Goal: Information Seeking & Learning: Check status

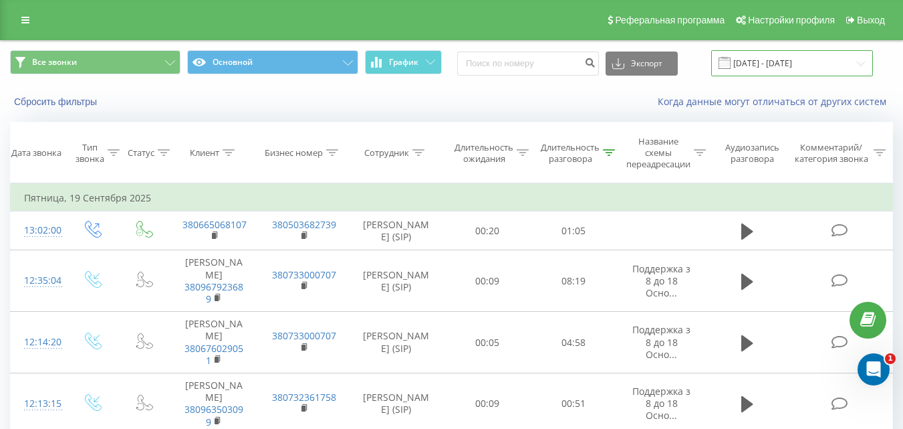
click at [798, 71] on input "[DATE] - [DATE]" at bounding box center [792, 63] width 162 height 26
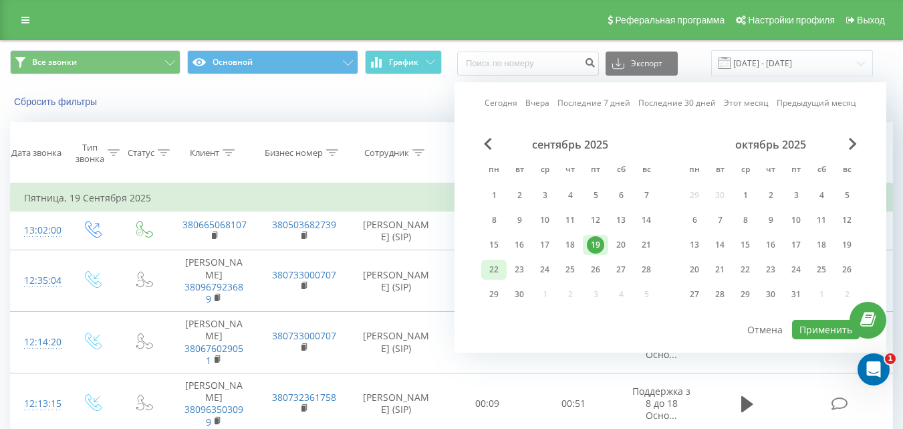
click at [495, 263] on div "22" at bounding box center [493, 269] width 17 height 17
click at [832, 336] on button "Применить" at bounding box center [826, 329] width 68 height 19
type input "22.09.2025 - 22.09.2025"
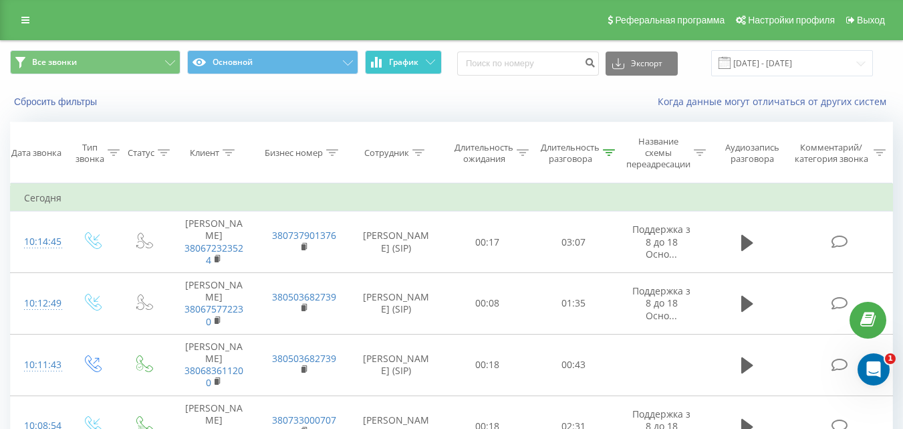
click at [418, 61] on span "График" at bounding box center [403, 62] width 29 height 9
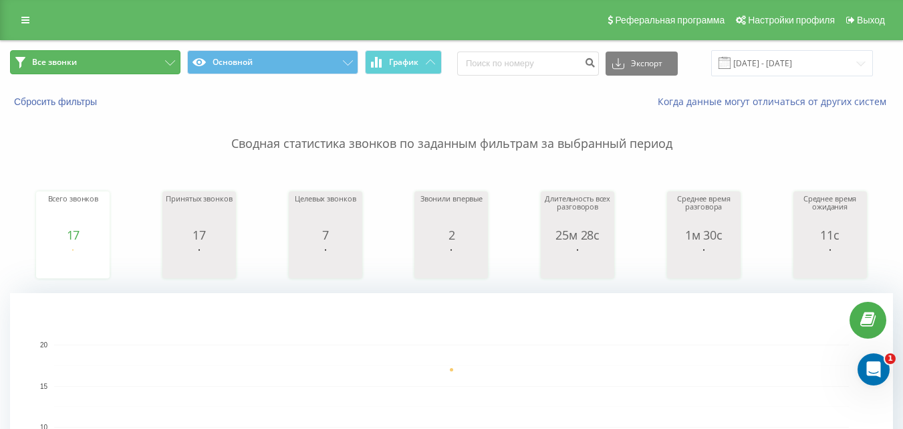
click at [132, 71] on button "Все звонки" at bounding box center [95, 62] width 171 height 24
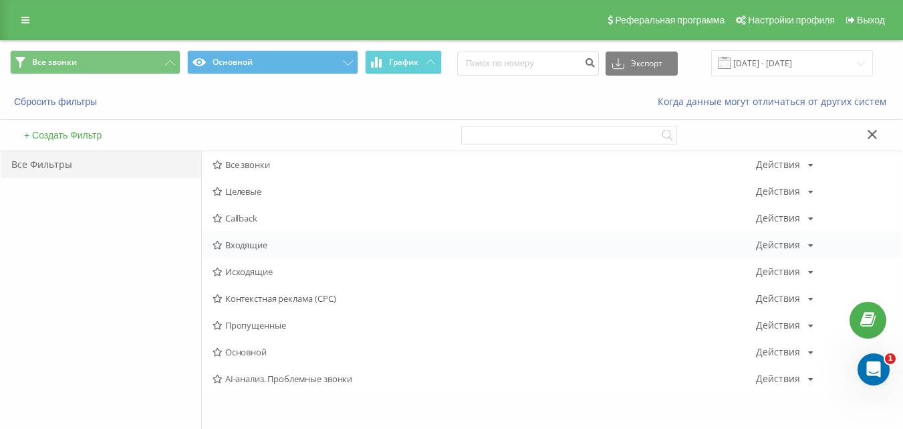
click at [259, 241] on span "Входящие" at bounding box center [485, 244] width 544 height 9
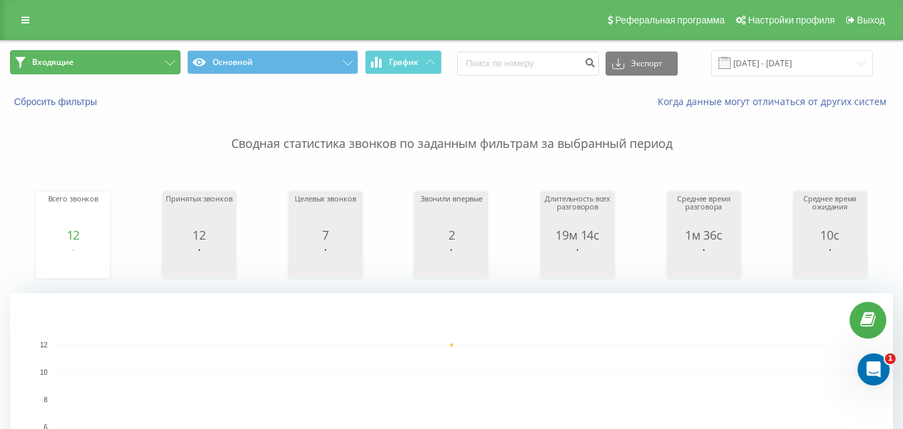
click at [98, 62] on button "Входящие" at bounding box center [95, 62] width 171 height 24
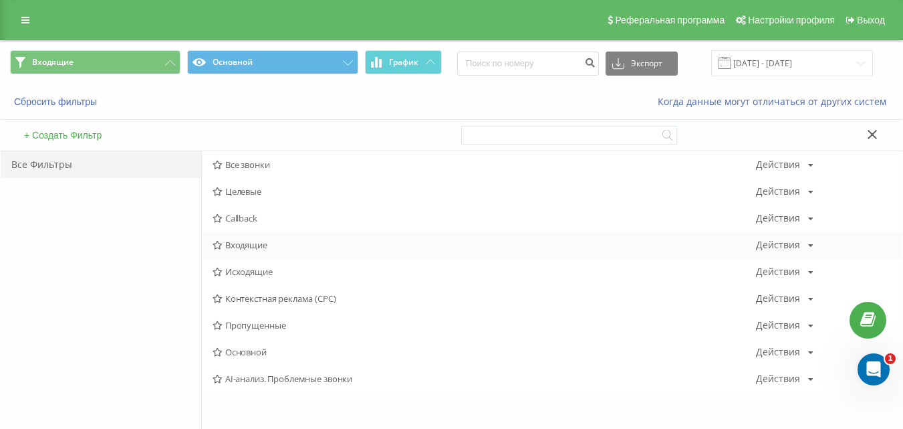
click at [241, 245] on span "Входящие" at bounding box center [485, 244] width 544 height 9
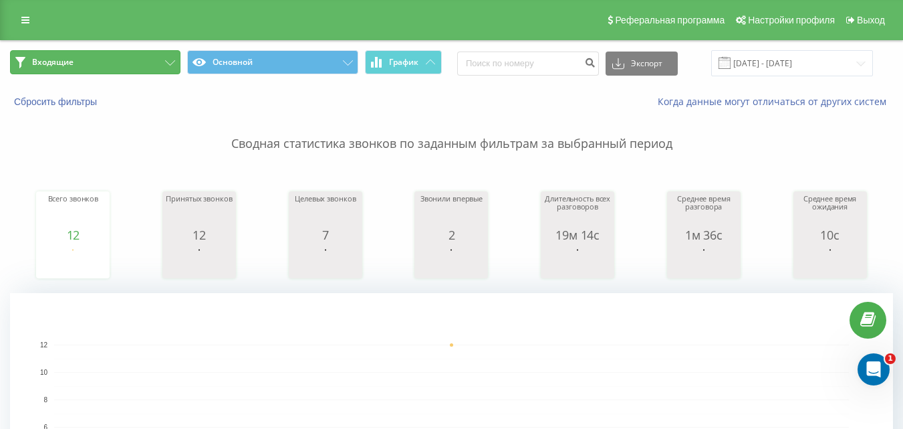
click at [125, 60] on button "Входящие" at bounding box center [95, 62] width 171 height 24
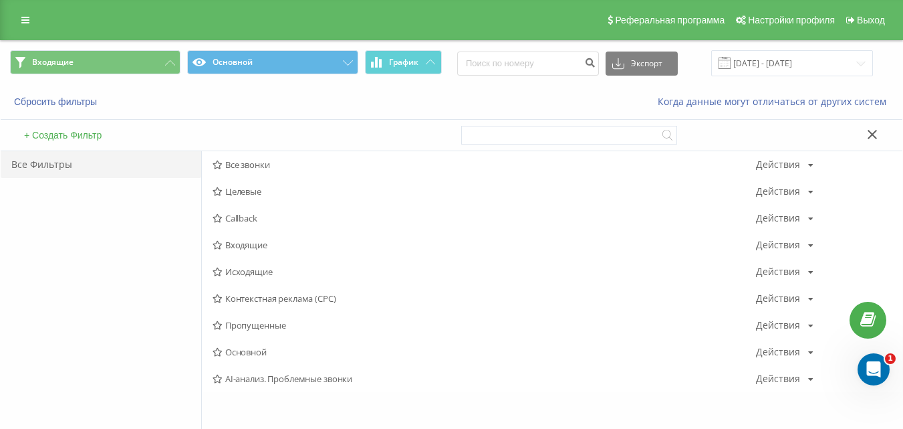
click at [268, 271] on span "Исходящие" at bounding box center [485, 271] width 544 height 9
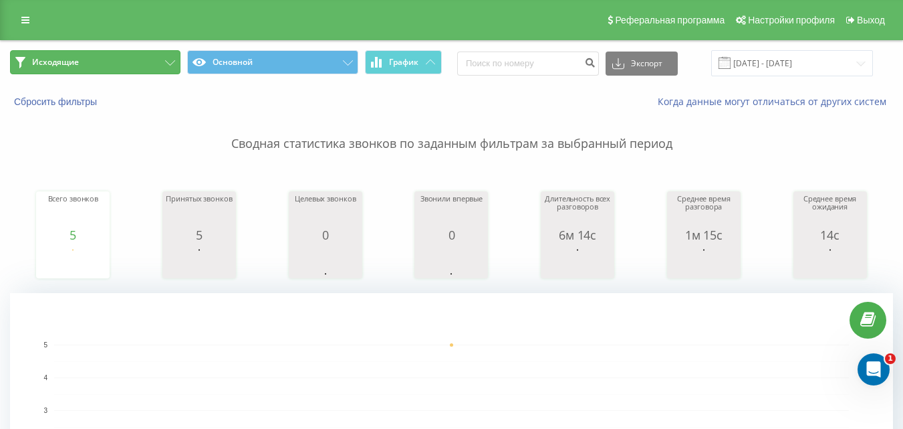
click at [99, 55] on button "Исходящие" at bounding box center [95, 62] width 171 height 24
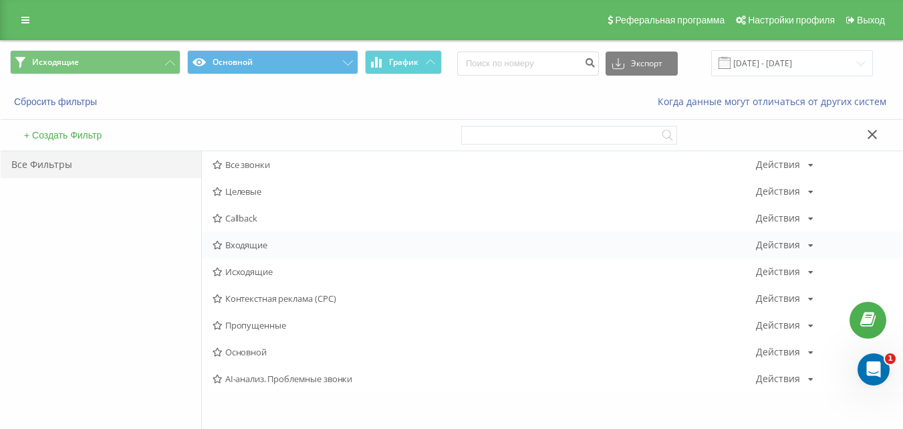
click at [263, 243] on span "Входящие" at bounding box center [485, 244] width 544 height 9
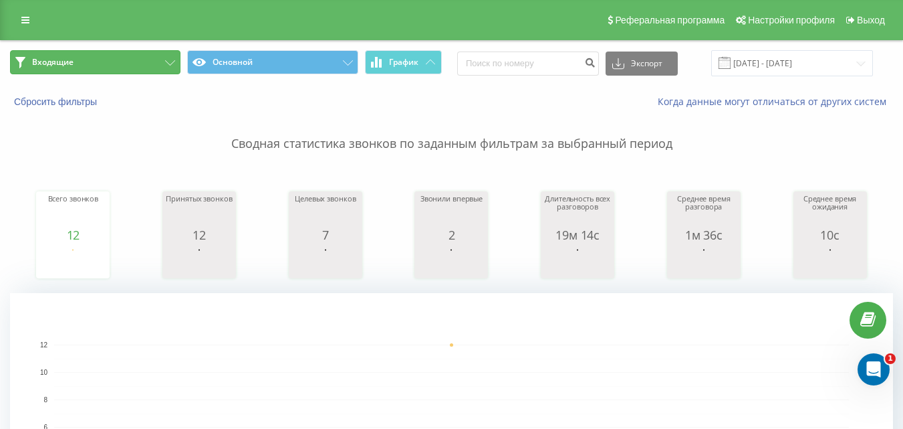
click at [149, 66] on button "Входящие" at bounding box center [95, 62] width 171 height 24
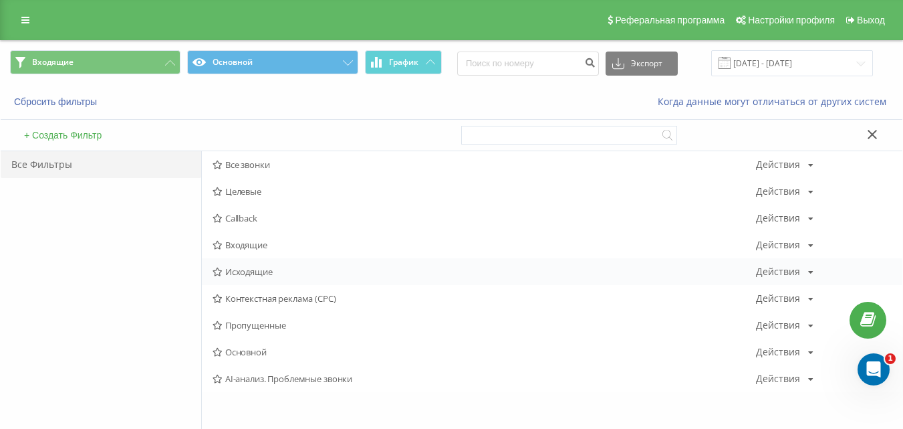
click at [254, 268] on span "Исходящие" at bounding box center [485, 271] width 544 height 9
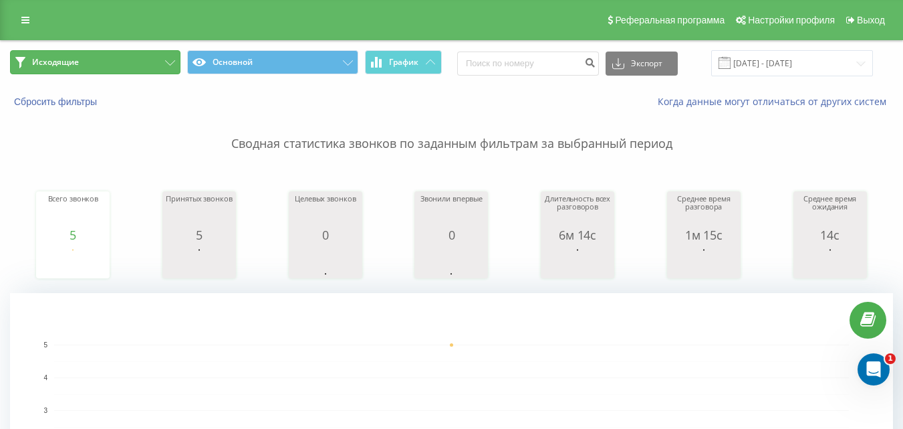
click at [130, 67] on button "Исходящие" at bounding box center [95, 62] width 171 height 24
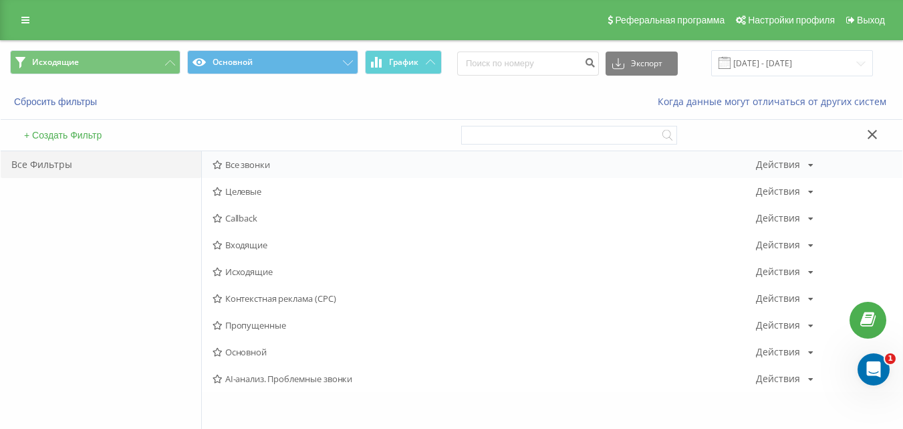
click at [270, 165] on span "Все звонки" at bounding box center [485, 164] width 544 height 9
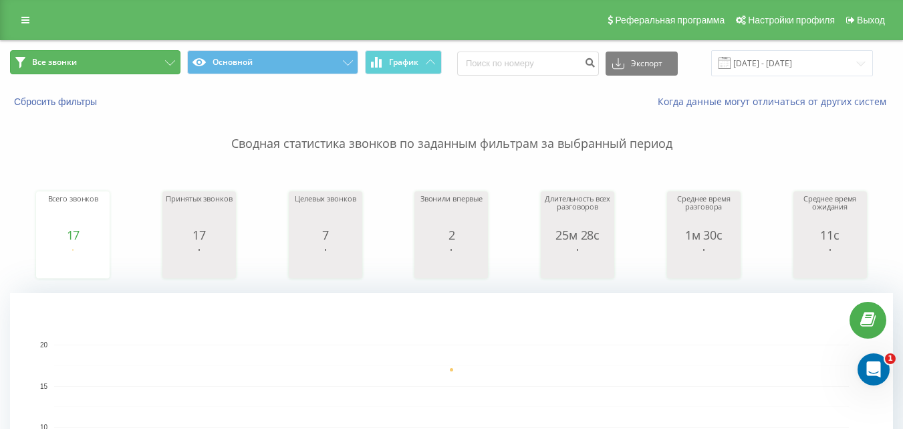
click at [91, 66] on button "Все звонки" at bounding box center [95, 62] width 171 height 24
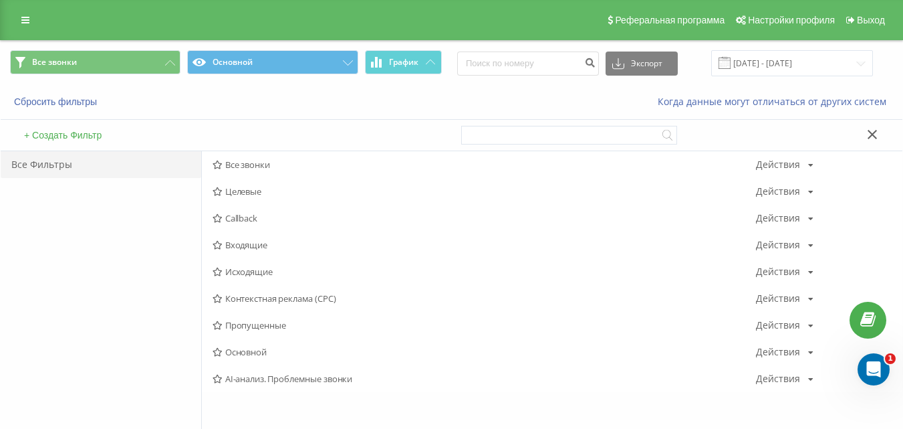
click at [249, 247] on span "Входящие" at bounding box center [485, 244] width 544 height 9
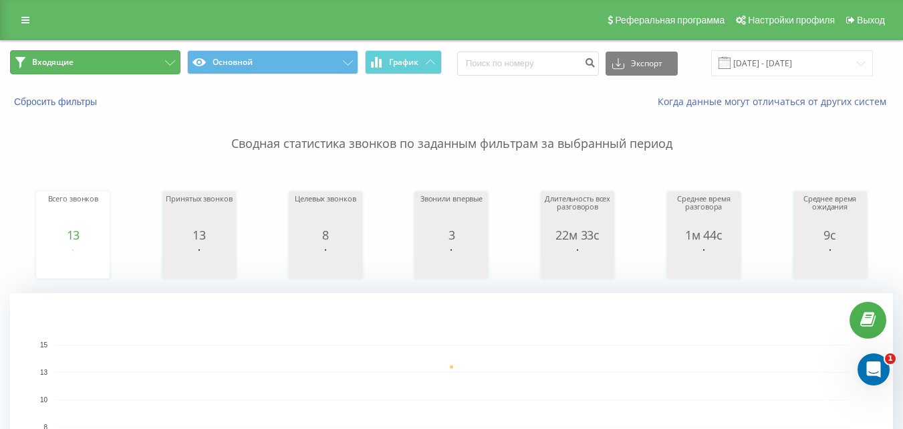
click at [98, 60] on button "Входящие" at bounding box center [95, 62] width 171 height 24
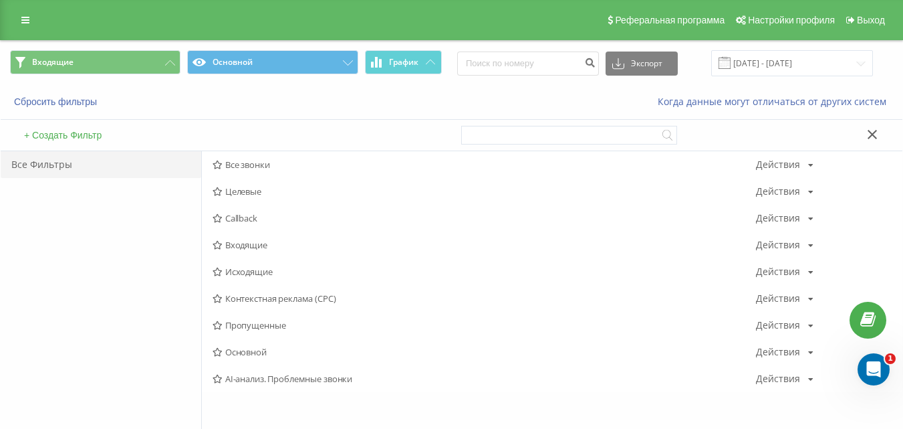
click at [276, 248] on span "Входящие" at bounding box center [485, 244] width 544 height 9
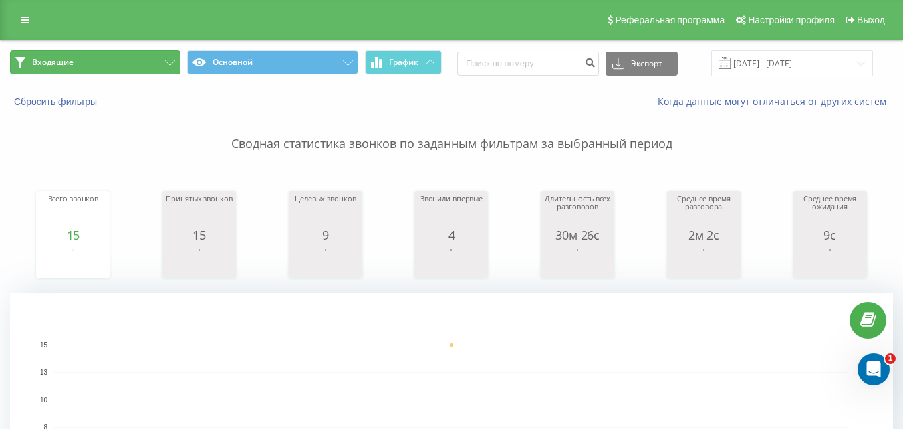
click at [92, 63] on button "Входящие" at bounding box center [95, 62] width 171 height 24
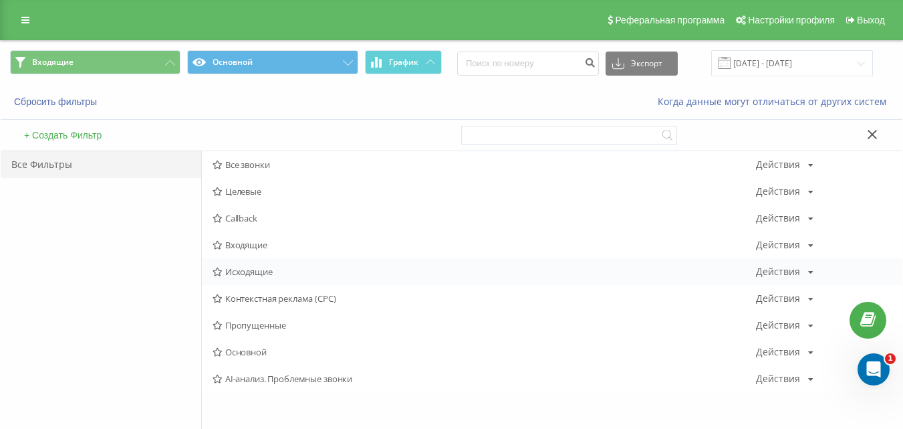
click at [249, 271] on span "Исходящие" at bounding box center [485, 271] width 544 height 9
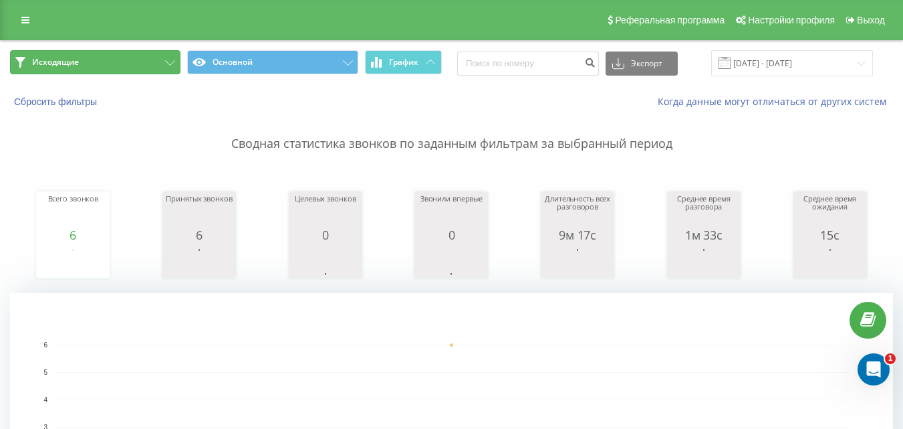
click at [113, 61] on button "Исходящие" at bounding box center [95, 62] width 171 height 24
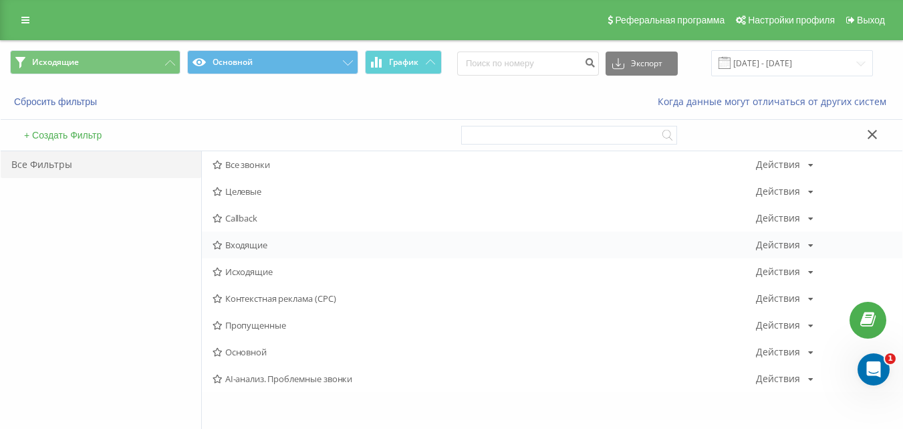
click at [267, 242] on span "Входящие" at bounding box center [485, 244] width 544 height 9
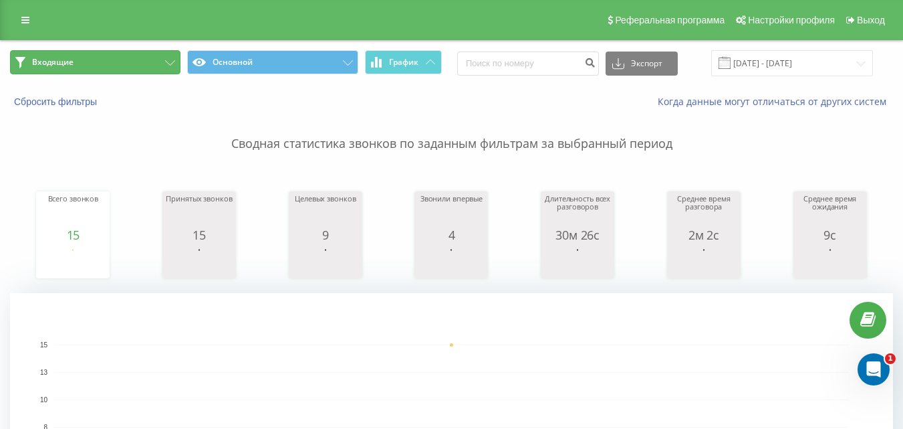
click at [111, 68] on button "Входящие" at bounding box center [95, 62] width 171 height 24
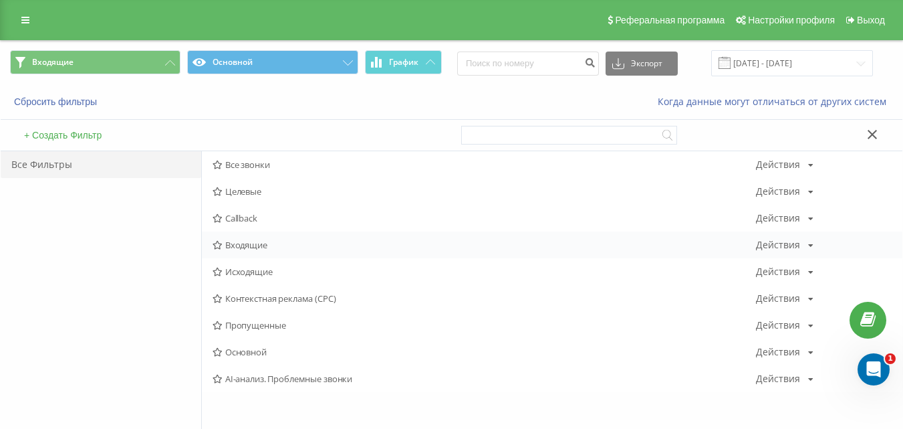
click at [247, 235] on div "Входящие Действия Редактировать Копировать Удалить По умолчанию Поделиться" at bounding box center [552, 244] width 701 height 27
click at [245, 241] on span "Входящие" at bounding box center [485, 244] width 544 height 9
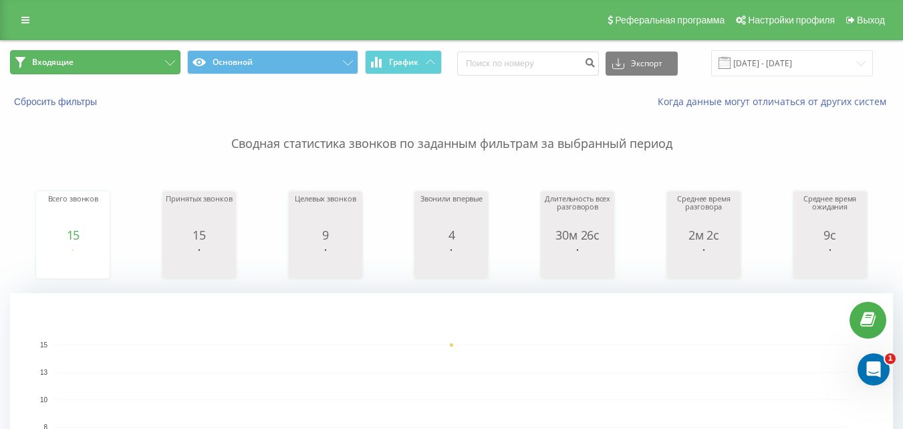
click at [122, 62] on button "Входящие" at bounding box center [95, 62] width 171 height 24
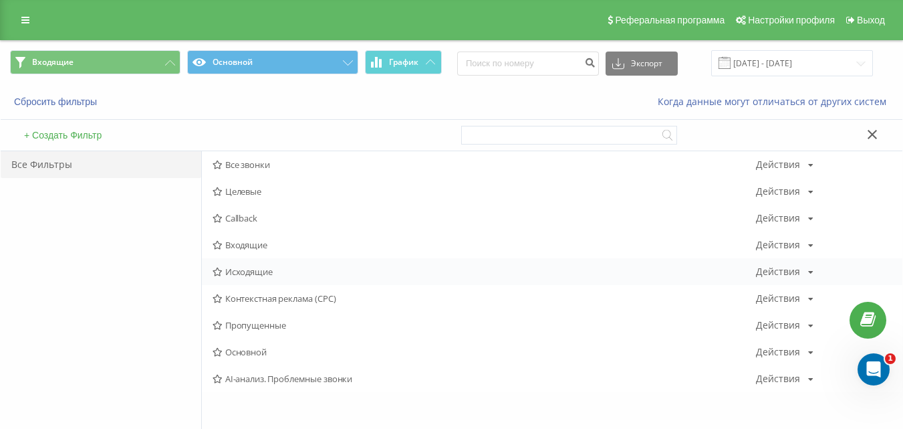
click at [230, 270] on span "Исходящие" at bounding box center [485, 271] width 544 height 9
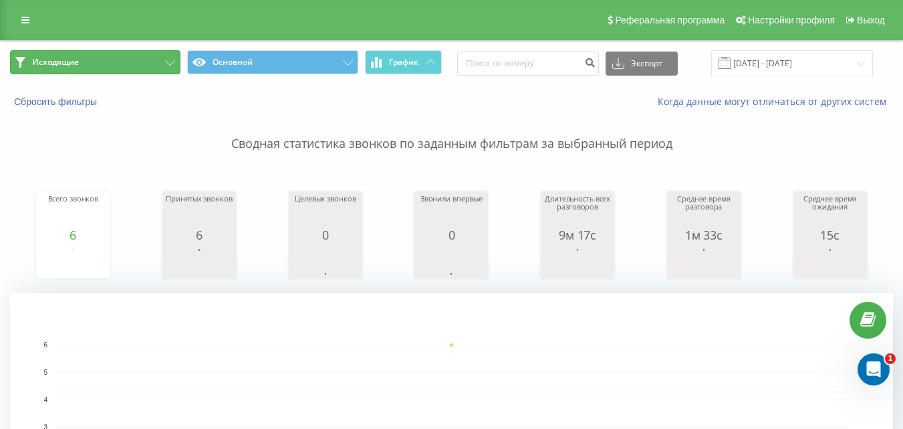
click at [141, 67] on button "Исходящие" at bounding box center [95, 62] width 171 height 24
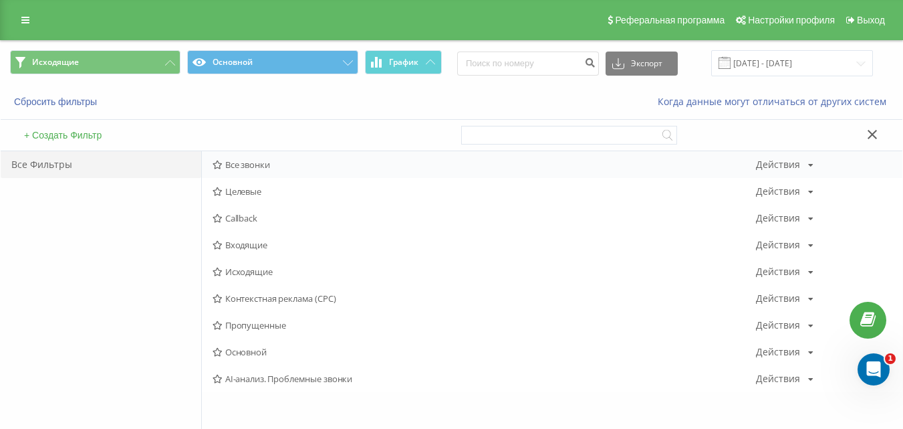
click at [238, 160] on span "Все звонки" at bounding box center [485, 164] width 544 height 9
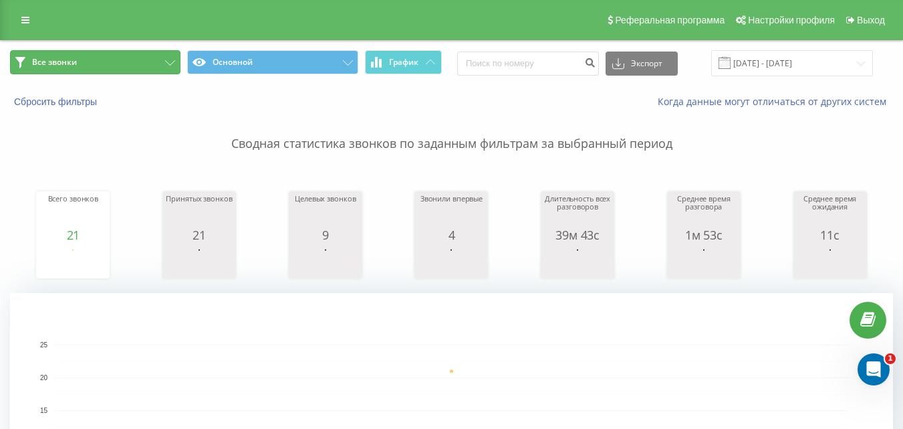
click at [145, 73] on button "Все звонки" at bounding box center [95, 62] width 171 height 24
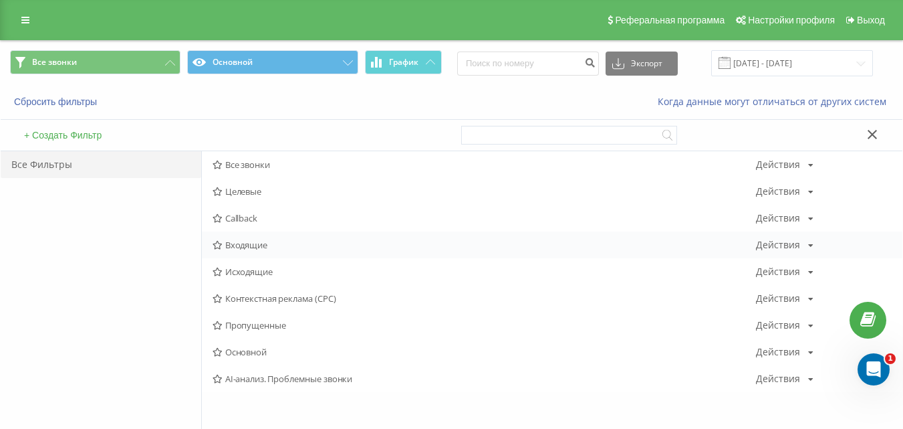
click at [263, 241] on span "Входящие" at bounding box center [485, 244] width 544 height 9
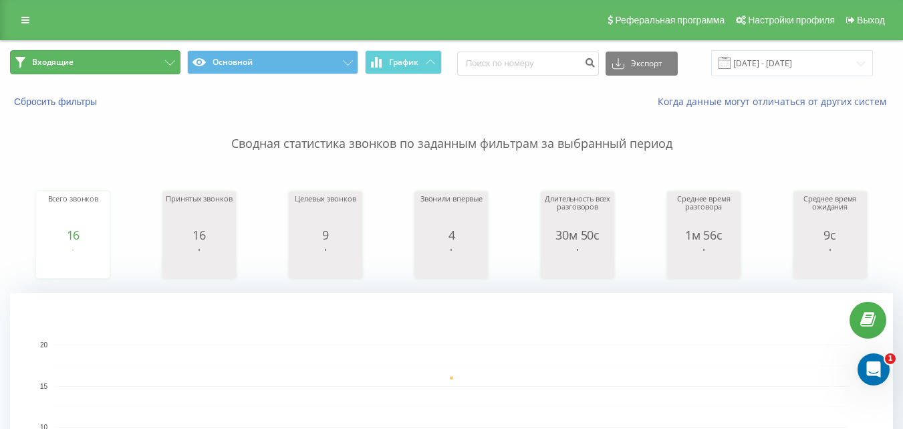
click at [144, 66] on button "Входящие" at bounding box center [95, 62] width 171 height 24
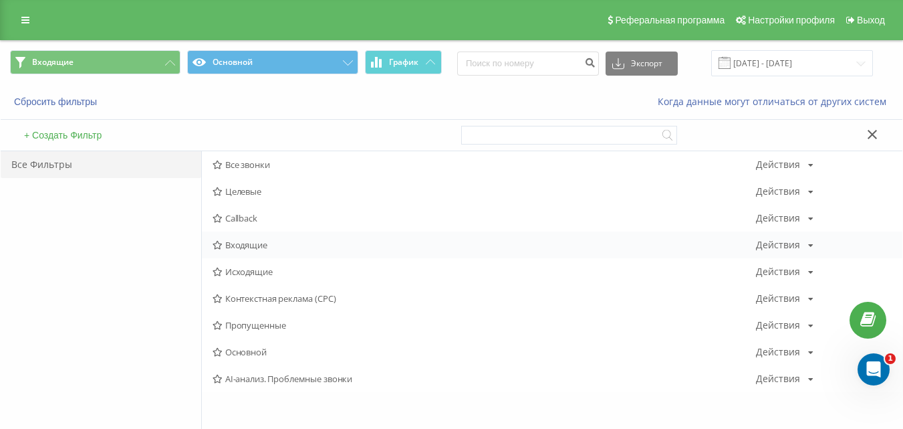
click at [233, 248] on span "Входящие" at bounding box center [485, 244] width 544 height 9
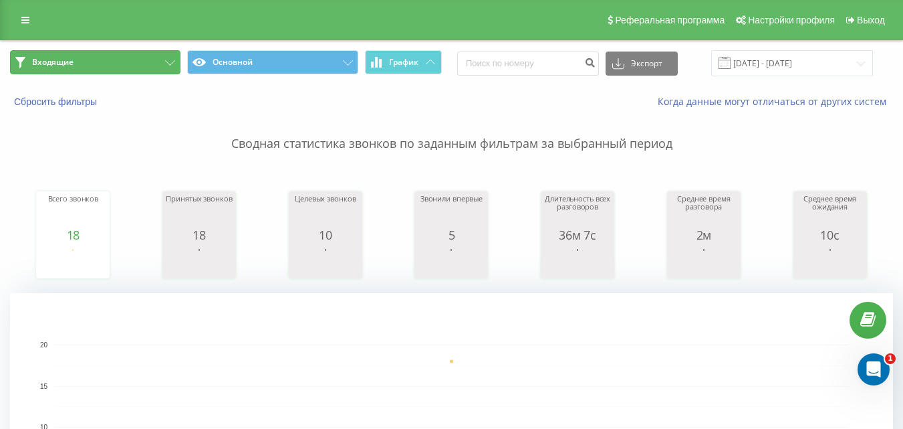
click at [140, 51] on button "Входящие" at bounding box center [95, 62] width 171 height 24
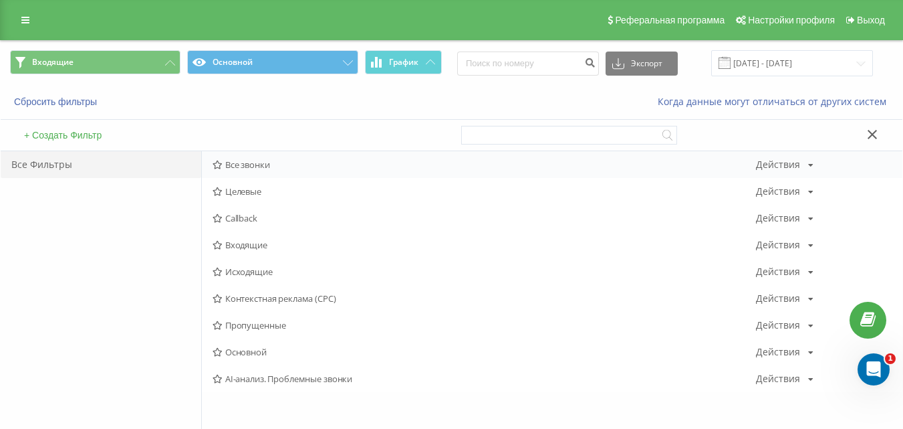
click at [263, 160] on span "Все звонки" at bounding box center [485, 164] width 544 height 9
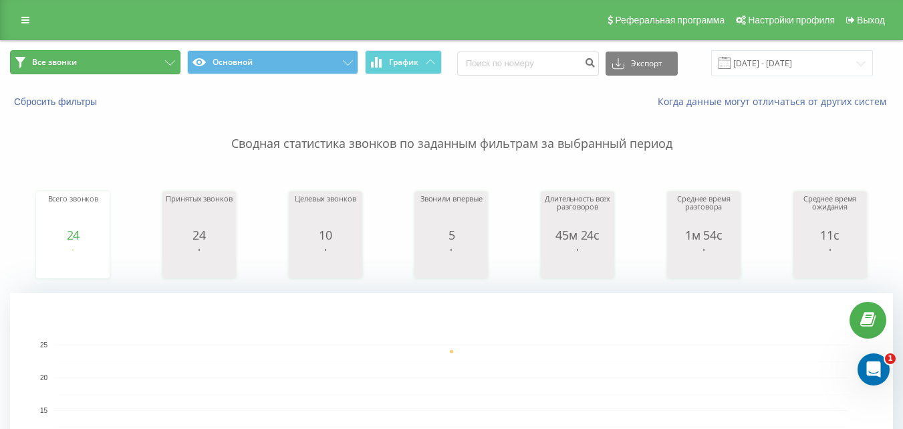
click at [104, 52] on button "Все звонки" at bounding box center [95, 62] width 171 height 24
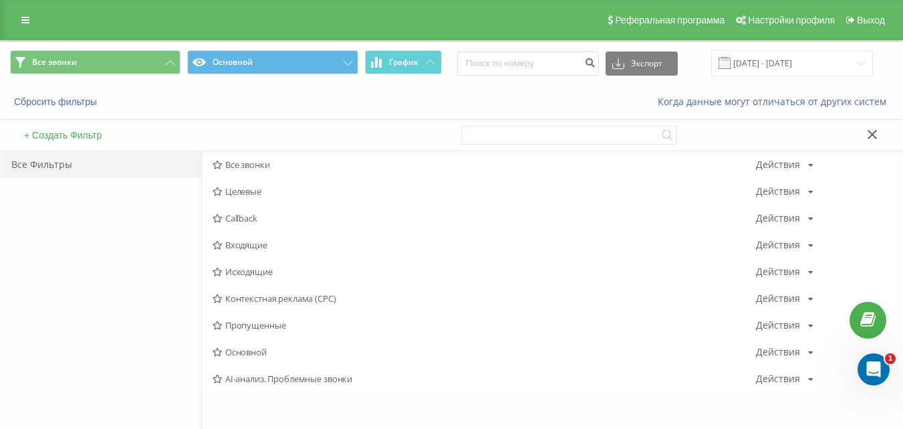
click at [256, 248] on span "Входящие" at bounding box center [485, 244] width 544 height 9
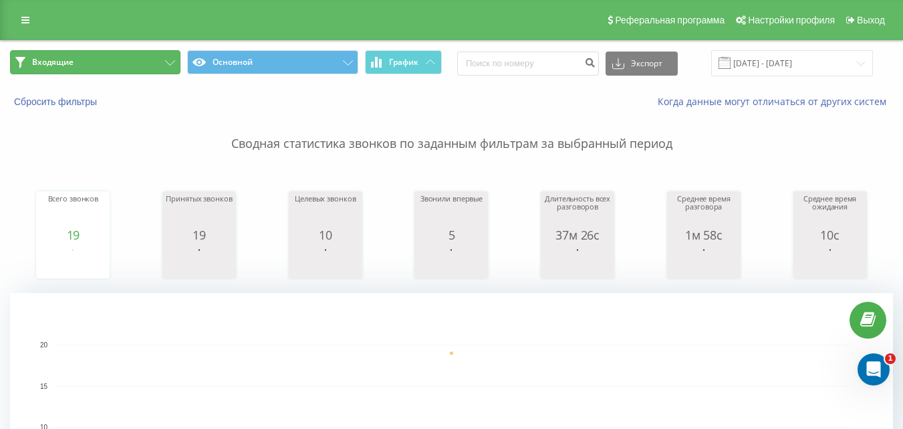
click at [134, 67] on button "Входящие" at bounding box center [95, 62] width 171 height 24
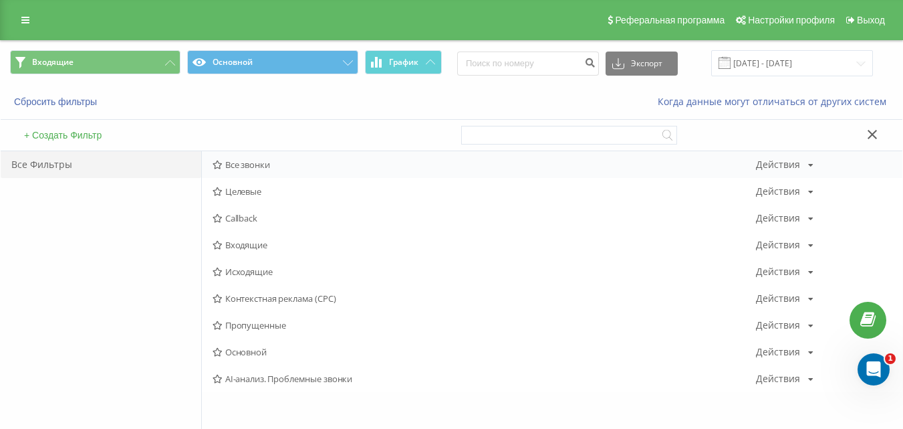
click at [275, 171] on div "Все звонки Действия Редактировать Копировать Удалить По умолчанию Поделиться" at bounding box center [552, 164] width 701 height 27
click at [287, 164] on span "Все звонки" at bounding box center [485, 164] width 544 height 9
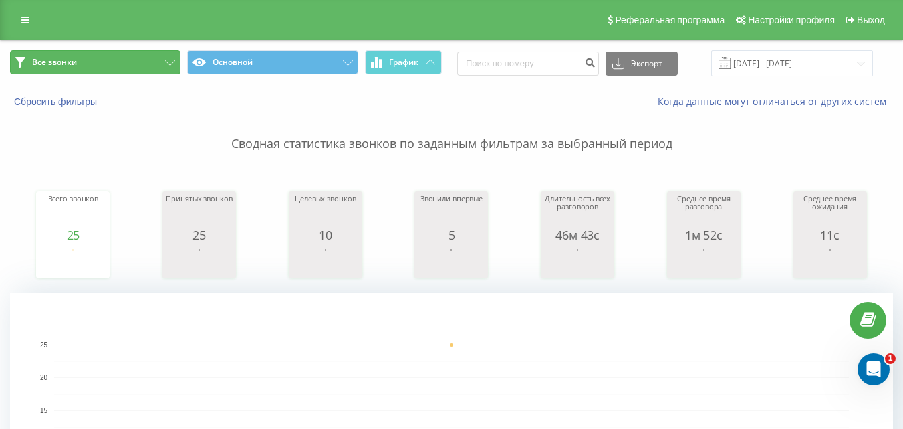
click at [109, 64] on button "Все звонки" at bounding box center [95, 62] width 171 height 24
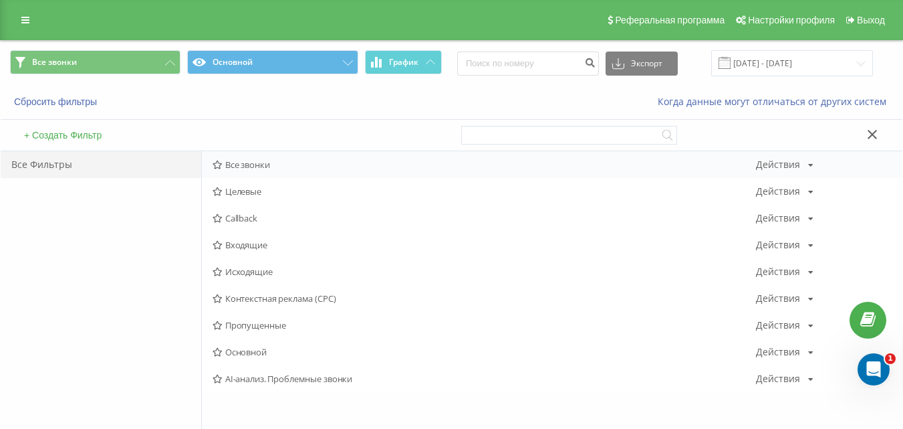
click at [280, 173] on div "Все звонки Действия Редактировать Копировать Удалить По умолчанию Поделиться" at bounding box center [552, 164] width 701 height 27
click at [281, 169] on span "Все звонки" at bounding box center [485, 164] width 544 height 9
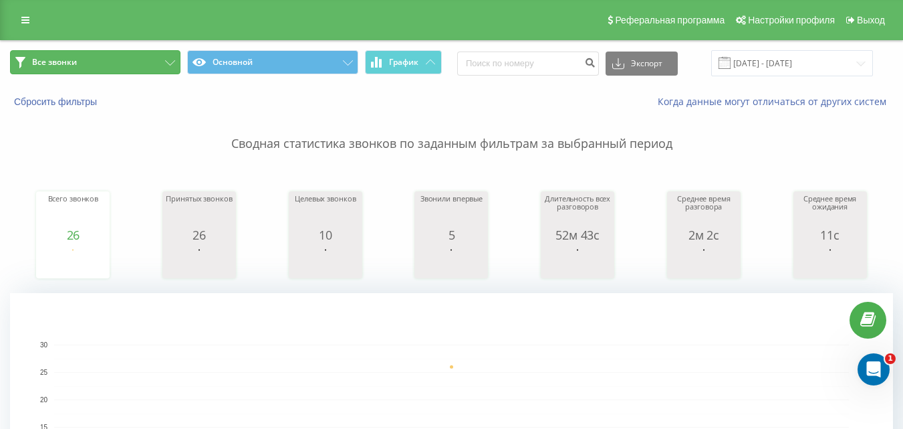
click at [124, 72] on button "Все звонки" at bounding box center [95, 62] width 171 height 24
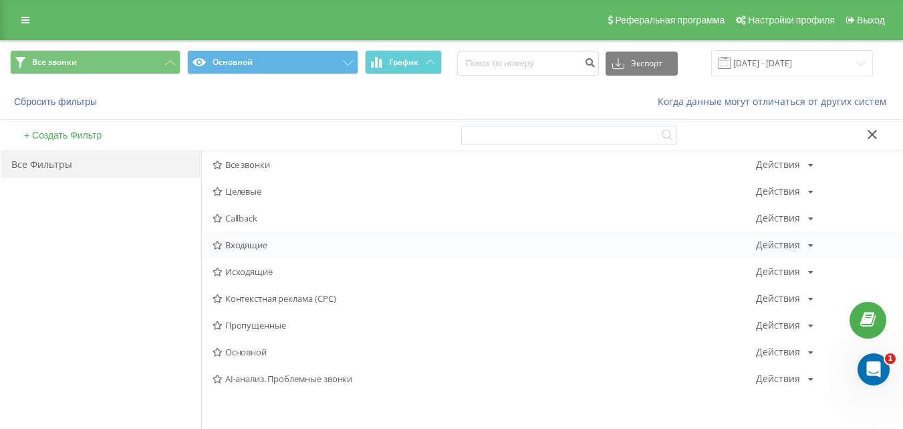
click at [251, 242] on span "Входящие" at bounding box center [485, 244] width 544 height 9
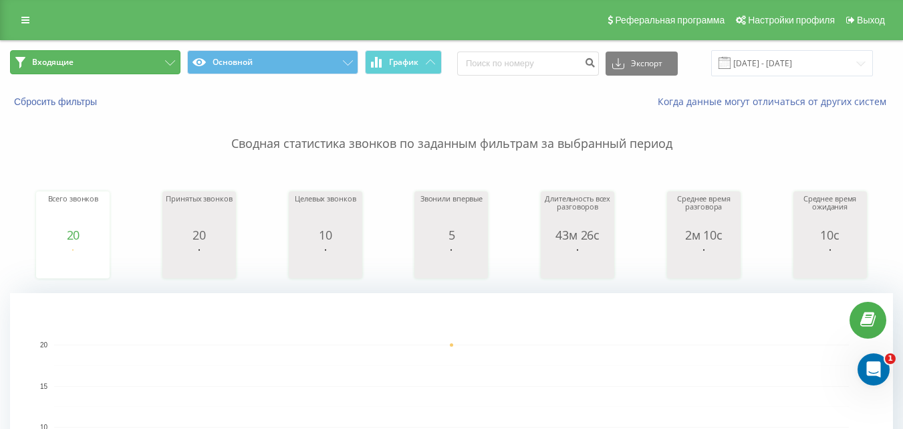
click at [135, 67] on button "Входящие" at bounding box center [95, 62] width 171 height 24
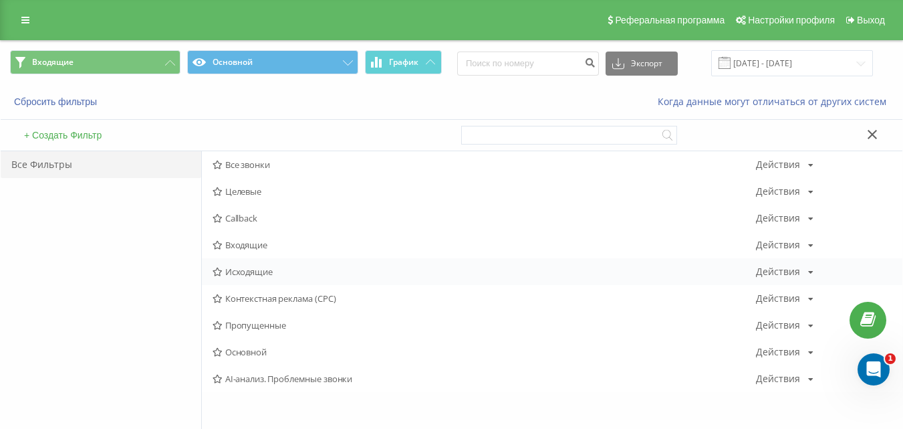
click at [241, 273] on span "Исходящие" at bounding box center [485, 271] width 544 height 9
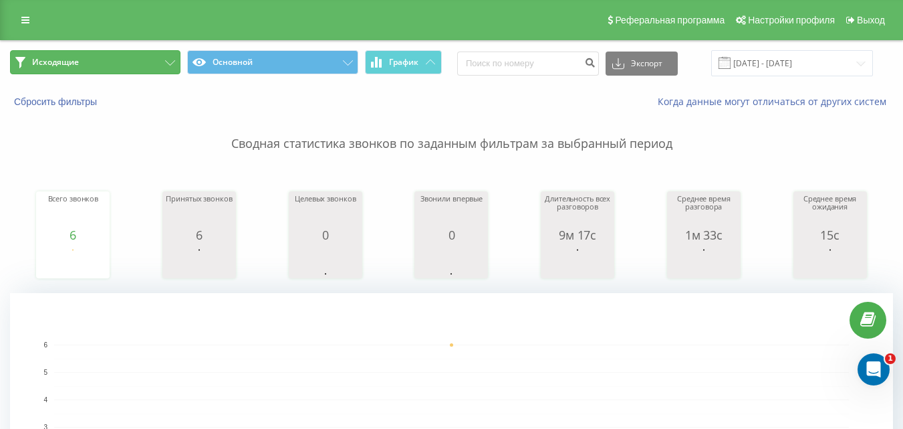
click at [127, 70] on button "Исходящие" at bounding box center [95, 62] width 171 height 24
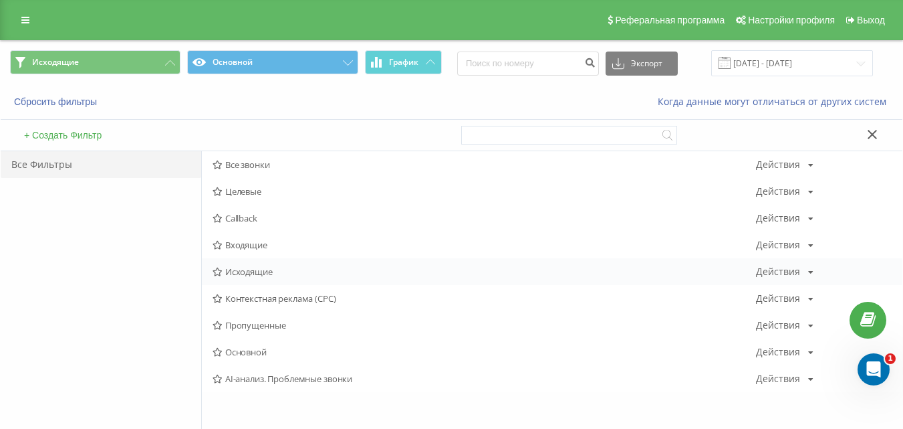
click at [268, 264] on div "Исходящие Действия Редактировать Копировать Удалить По умолчанию Поделиться" at bounding box center [552, 271] width 701 height 27
click at [269, 269] on span "Исходящие" at bounding box center [485, 271] width 544 height 9
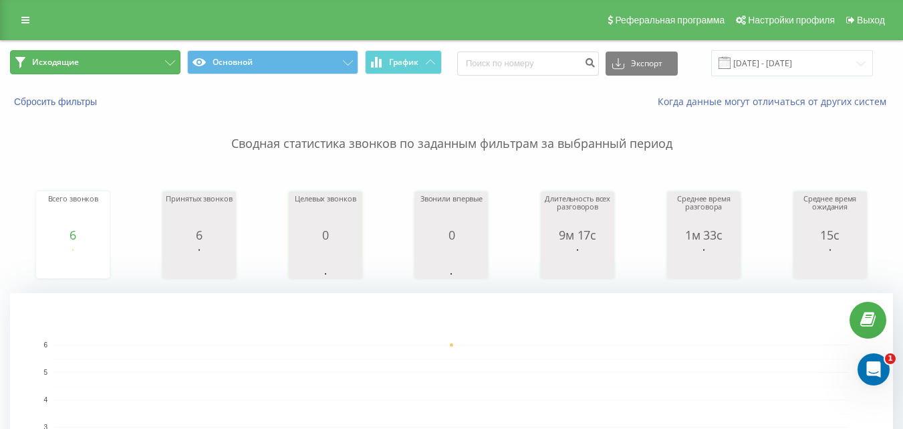
click at [140, 68] on button "Исходящие" at bounding box center [95, 62] width 171 height 24
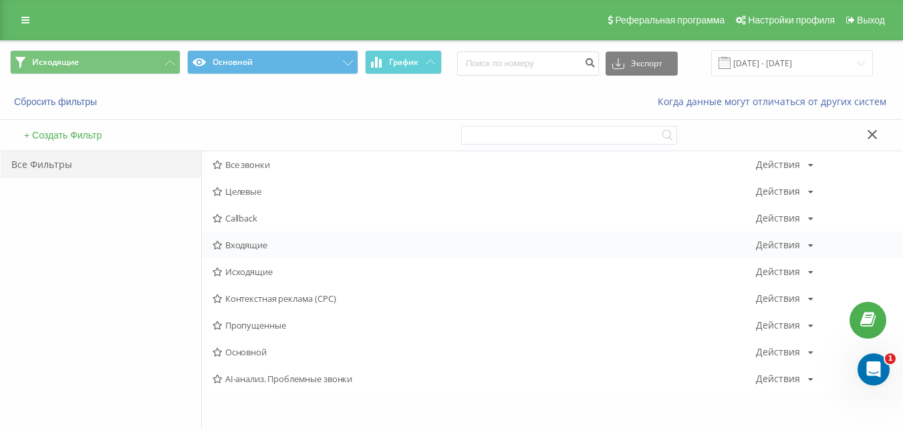
click at [260, 243] on span "Входящие" at bounding box center [485, 244] width 544 height 9
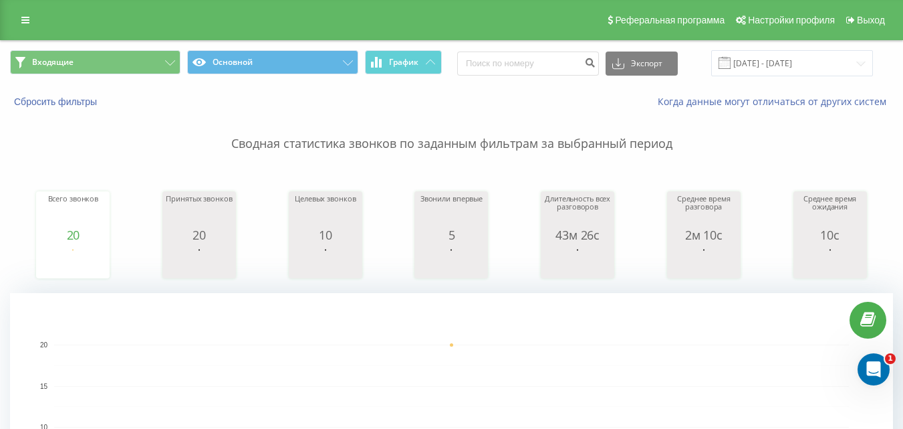
click at [145, 77] on div "Входящие Основной График Экспорт .csv .xls .xlsx 22.09.2025 - 22.09.2025" at bounding box center [452, 63] width 902 height 45
click at [151, 57] on button "Входящие" at bounding box center [95, 62] width 171 height 24
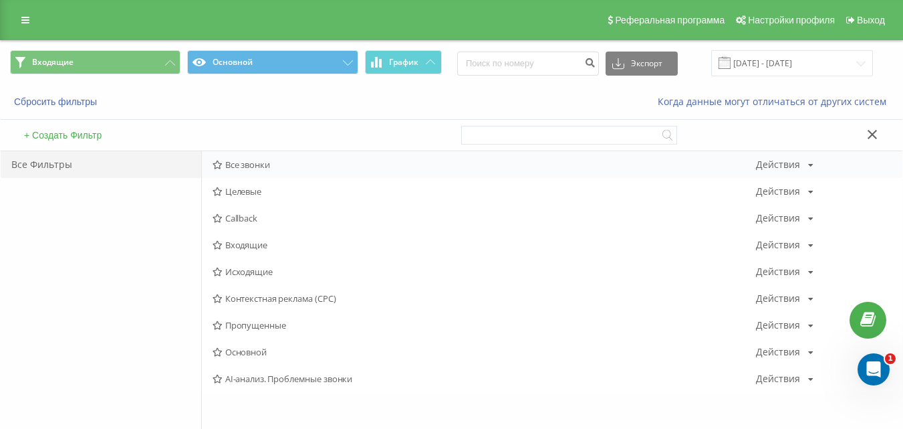
click at [265, 172] on div "Все звонки Действия Редактировать Копировать Удалить По умолчанию Поделиться" at bounding box center [552, 164] width 701 height 27
click at [267, 168] on span "Все звонки" at bounding box center [485, 164] width 544 height 9
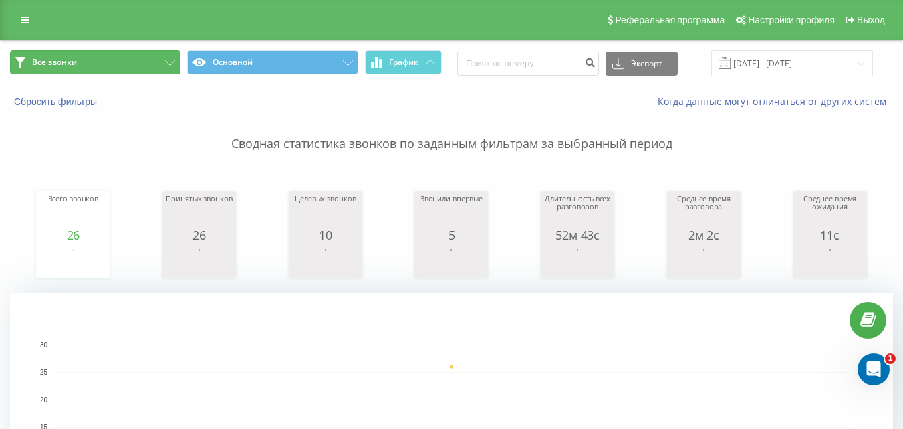
click at [169, 51] on button "Все звонки" at bounding box center [95, 62] width 171 height 24
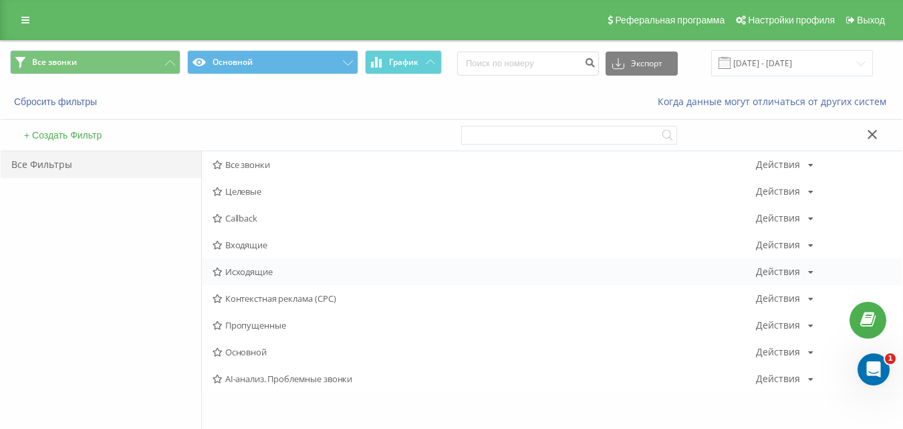
click at [230, 269] on span "Исходящие" at bounding box center [485, 271] width 544 height 9
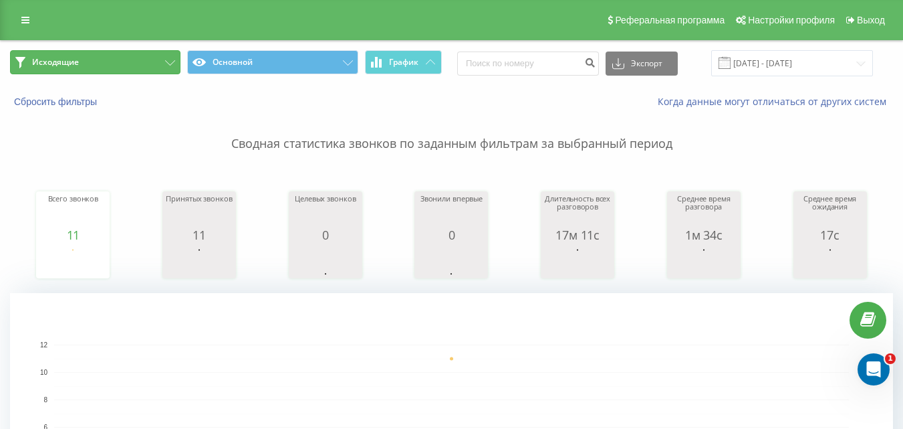
click at [142, 68] on button "Исходящие" at bounding box center [95, 62] width 171 height 24
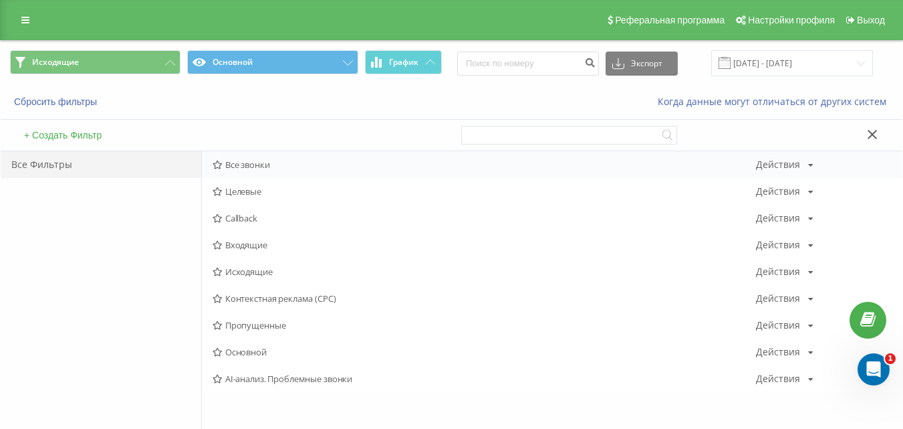
click at [231, 162] on span "Все звонки" at bounding box center [485, 164] width 544 height 9
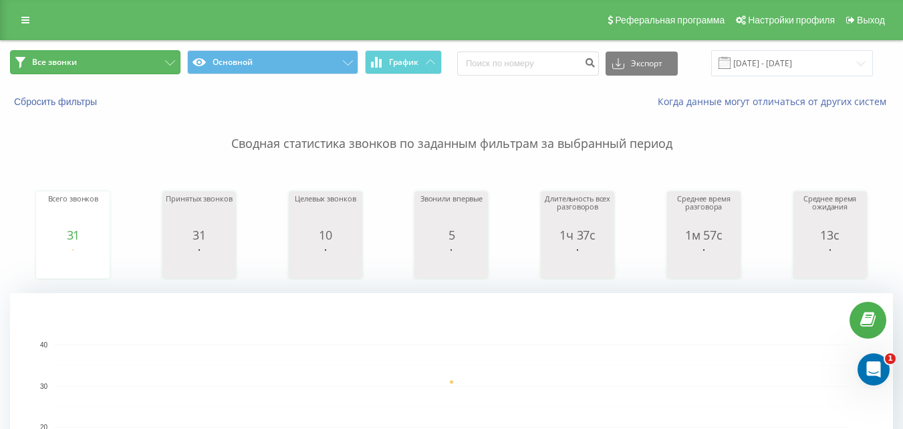
click at [136, 58] on button "Все звонки" at bounding box center [95, 62] width 171 height 24
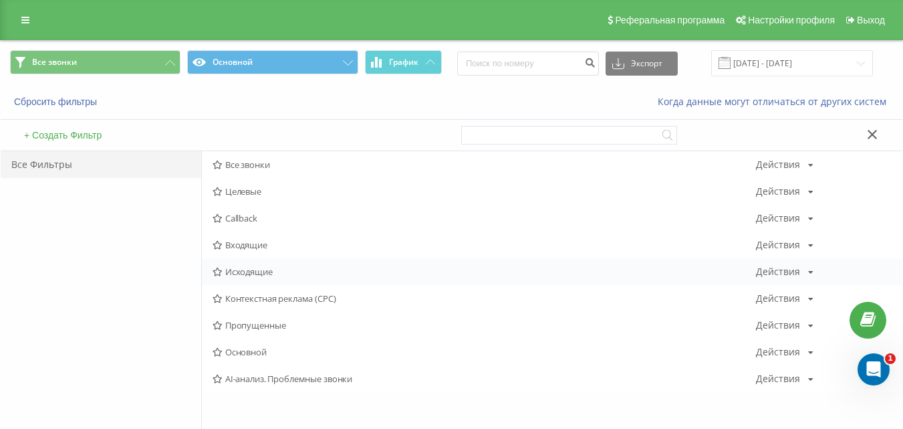
click at [258, 278] on div "Исходящие Действия Редактировать Копировать Удалить По умолчанию Поделиться" at bounding box center [552, 271] width 701 height 27
click at [259, 267] on span "Исходящие" at bounding box center [485, 271] width 544 height 9
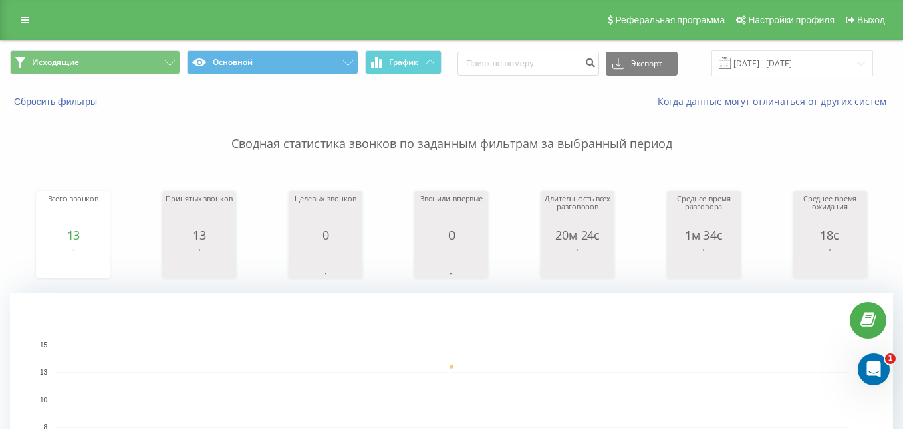
click at [133, 78] on div "Исходящие Основной График Экспорт .csv .xls .xlsx 22.09.2025 - 22.09.2025" at bounding box center [452, 63] width 902 height 45
click at [159, 65] on button "Исходящие" at bounding box center [95, 62] width 171 height 24
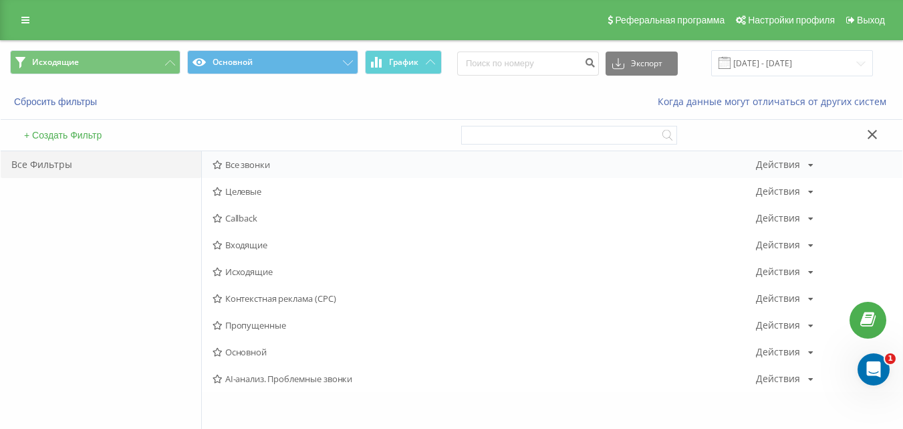
click at [243, 165] on span "Все звонки" at bounding box center [485, 164] width 544 height 9
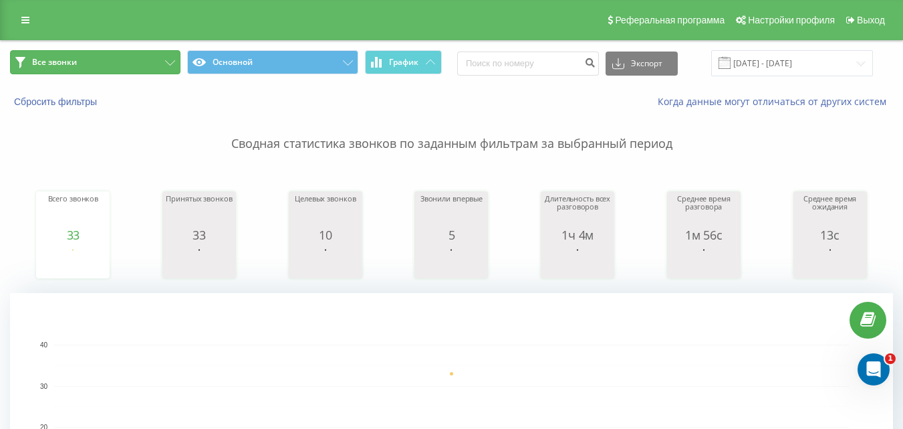
click at [112, 58] on button "Все звонки" at bounding box center [95, 62] width 171 height 24
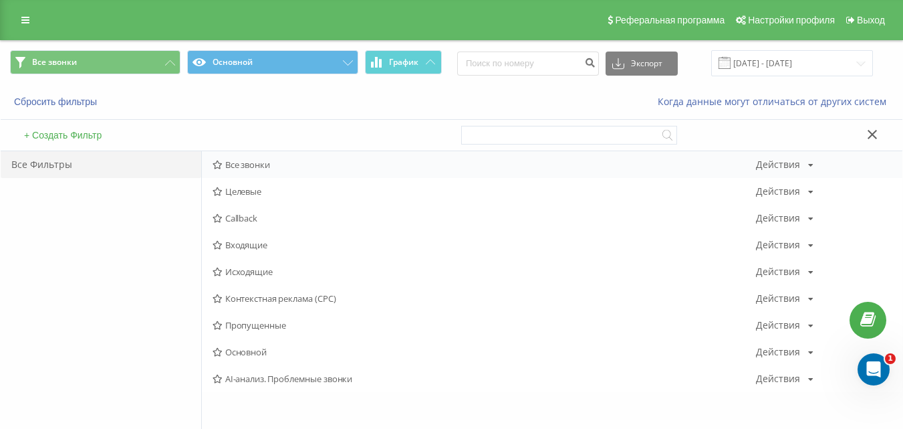
click at [250, 160] on span "Все звонки" at bounding box center [485, 164] width 544 height 9
